Goal: Task Accomplishment & Management: Manage account settings

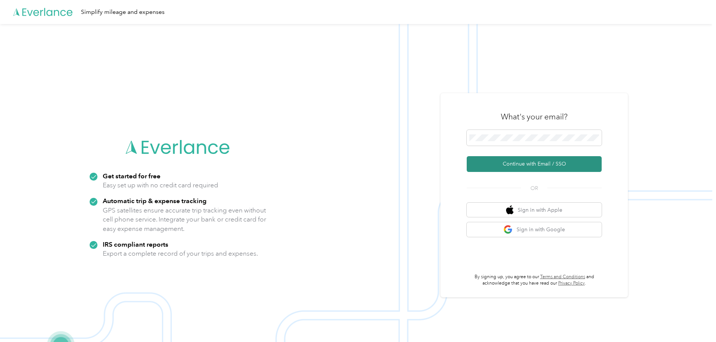
click at [506, 164] on button "Continue with Email / SSO" at bounding box center [534, 164] width 135 height 16
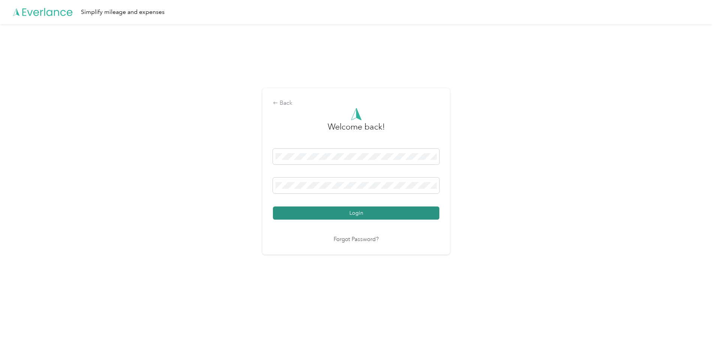
click at [283, 215] on button "Login" at bounding box center [356, 212] width 167 height 13
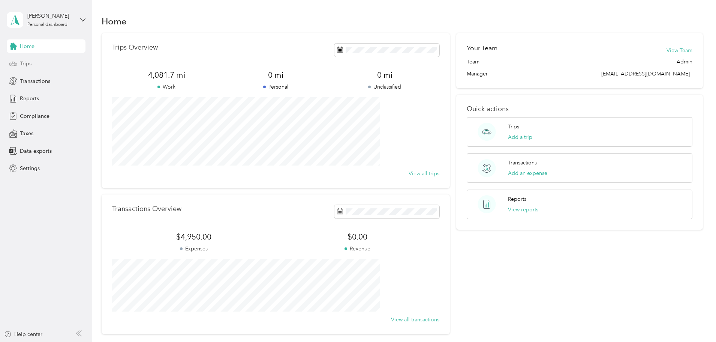
click at [23, 61] on span "Trips" at bounding box center [26, 64] width 12 height 8
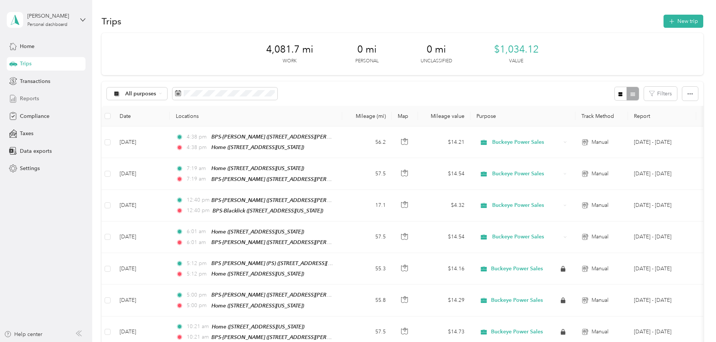
click at [26, 98] on span "Reports" at bounding box center [29, 99] width 19 height 8
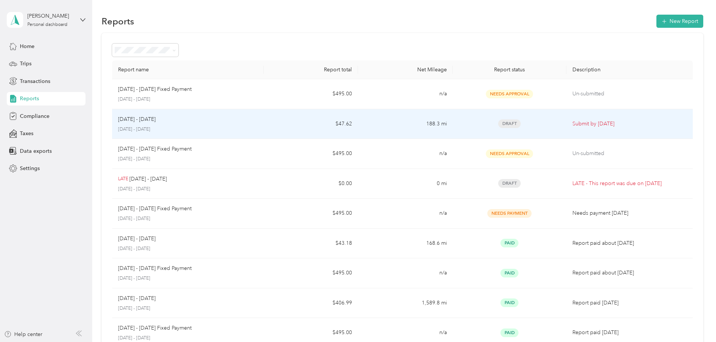
click at [400, 128] on td "188.3 mi" at bounding box center [405, 124] width 95 height 30
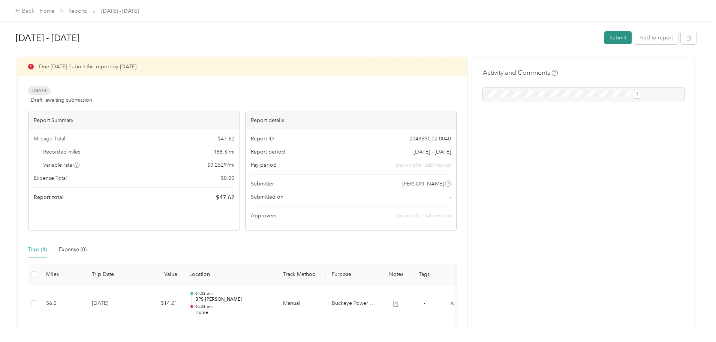
click at [605, 38] on button "Submit" at bounding box center [618, 37] width 27 height 13
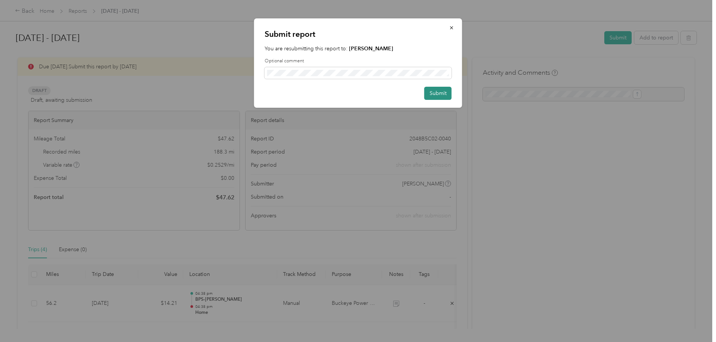
click at [434, 93] on button "Submit" at bounding box center [438, 93] width 27 height 13
